Goal: Check status

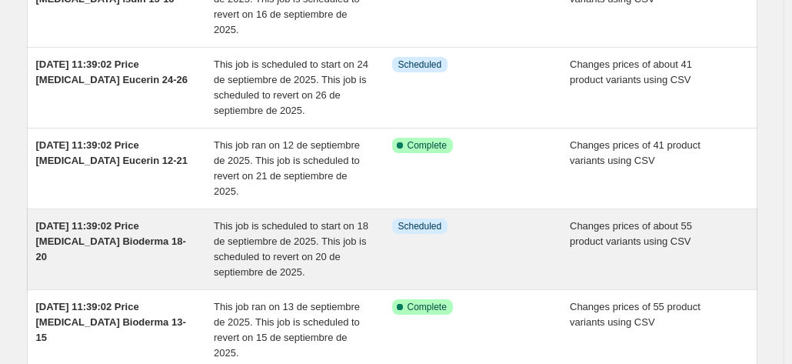
scroll to position [231, 0]
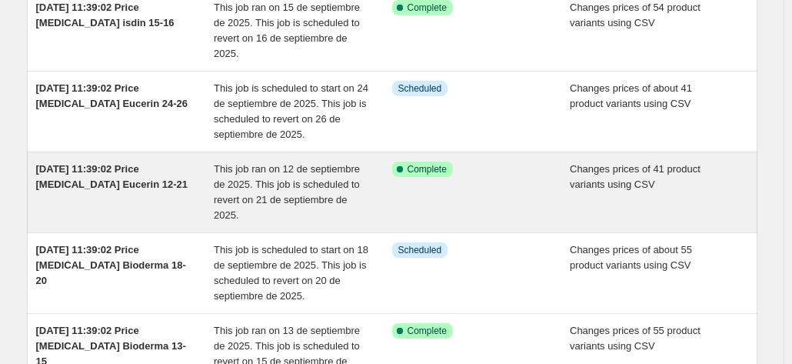
click at [238, 187] on span "This job ran on 12 de septiembre de 2025. This job is scheduled to revert on 21…" at bounding box center [287, 192] width 146 height 58
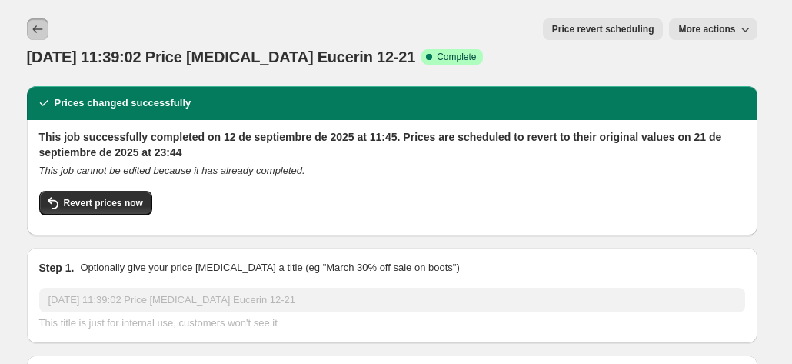
click at [40, 22] on icon "Price change jobs" at bounding box center [37, 29] width 15 height 15
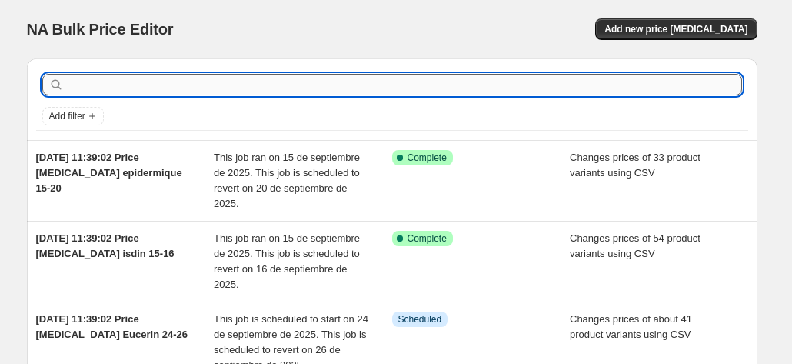
click at [281, 75] on input "text" at bounding box center [404, 85] width 675 height 22
click at [329, 32] on div "NA Bulk Price Editor" at bounding box center [202, 29] width 351 height 22
